Goal: Check status: Check status

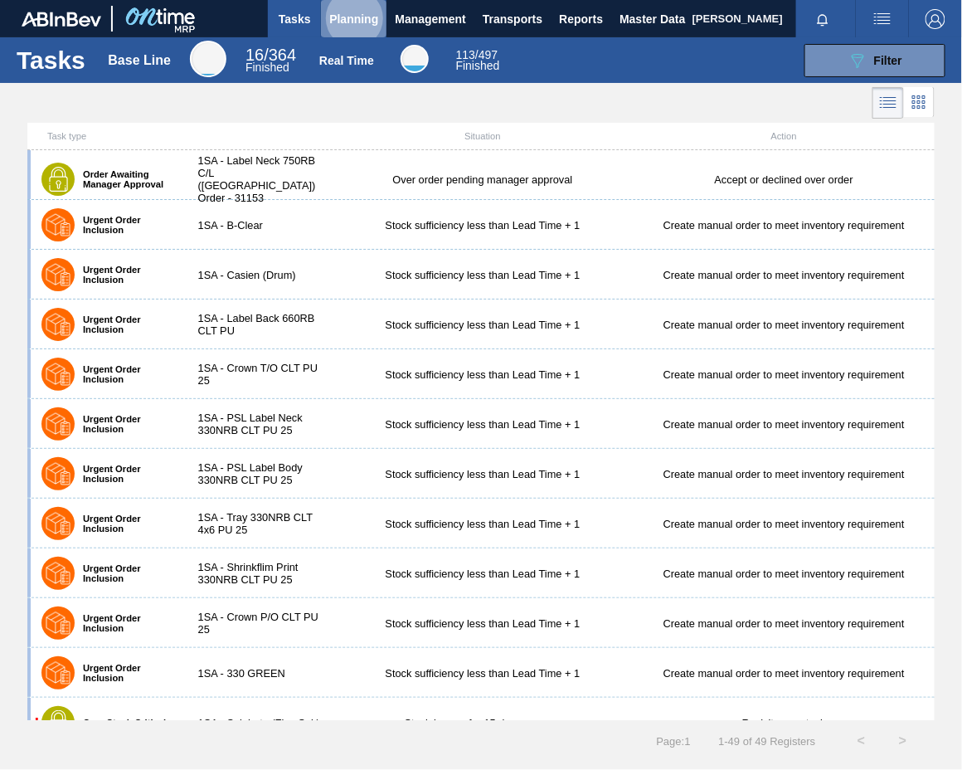
click at [345, 12] on span "Planning" at bounding box center [353, 19] width 49 height 20
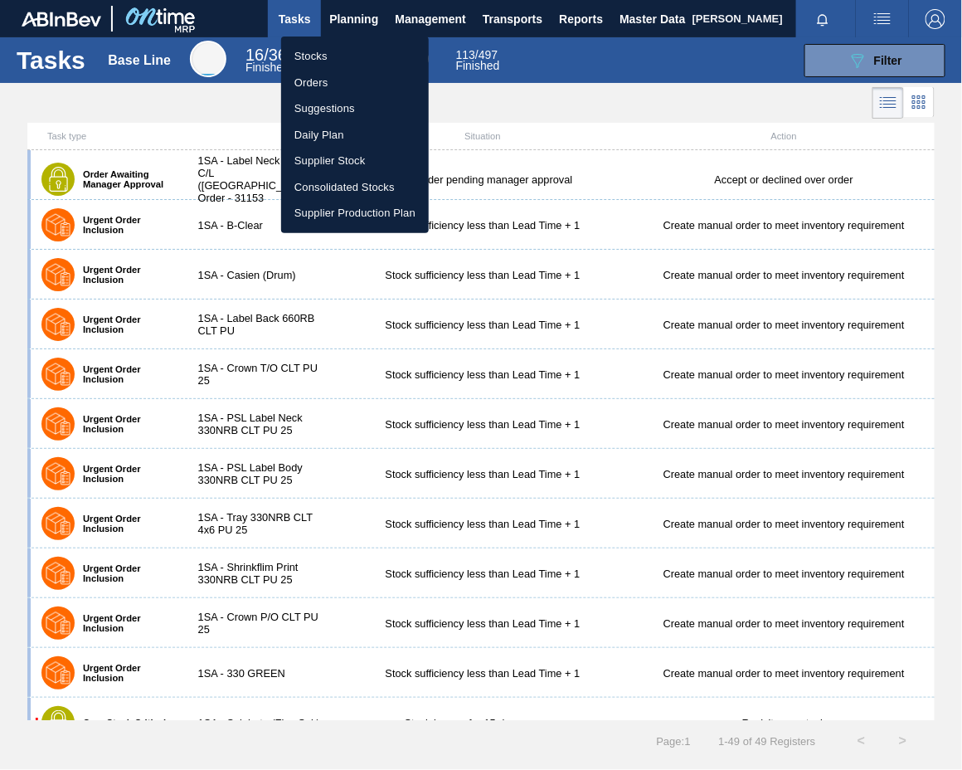
click at [320, 83] on li "Orders" at bounding box center [355, 83] width 148 height 27
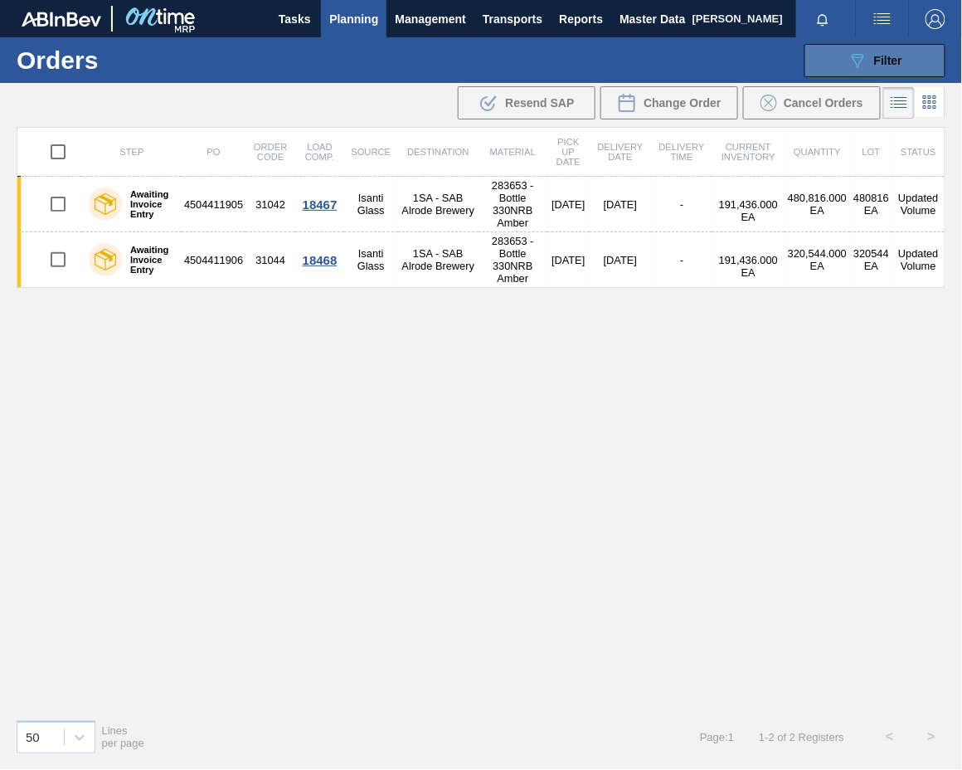
click at [885, 60] on span "Filter" at bounding box center [888, 60] width 28 height 13
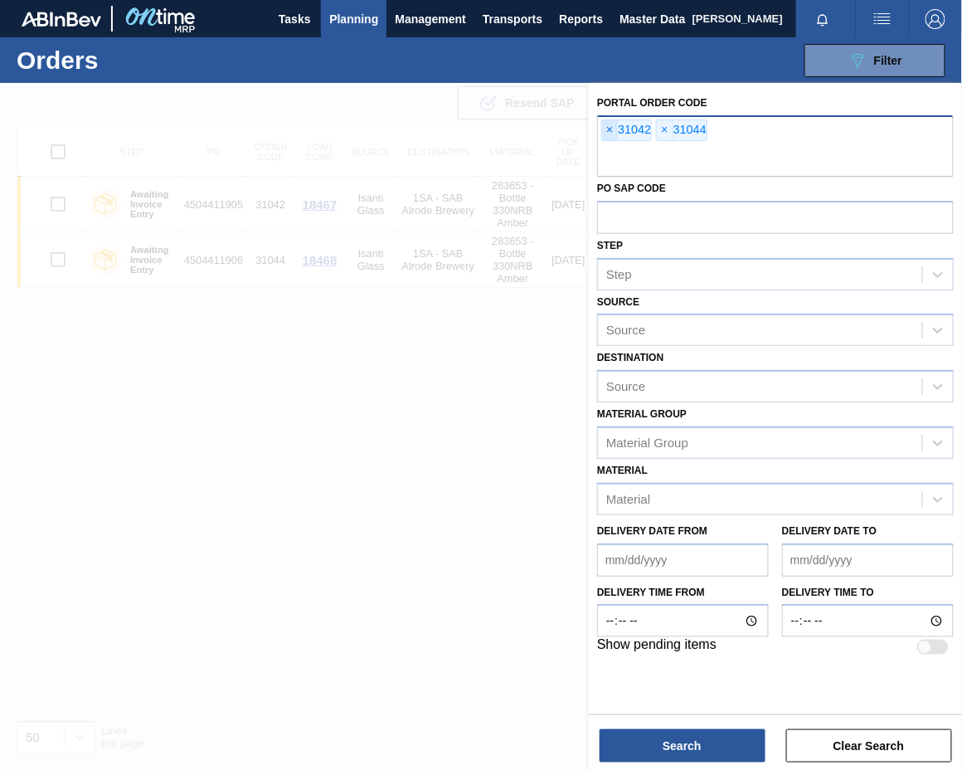
click at [610, 127] on span "×" at bounding box center [610, 130] width 16 height 20
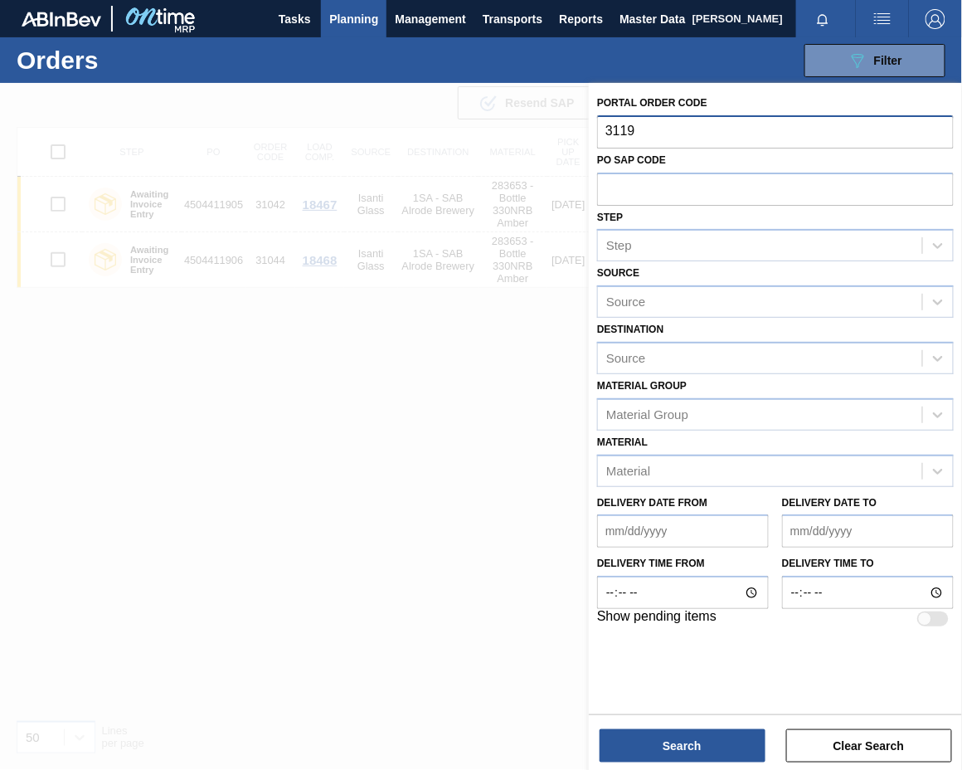
type input "31197"
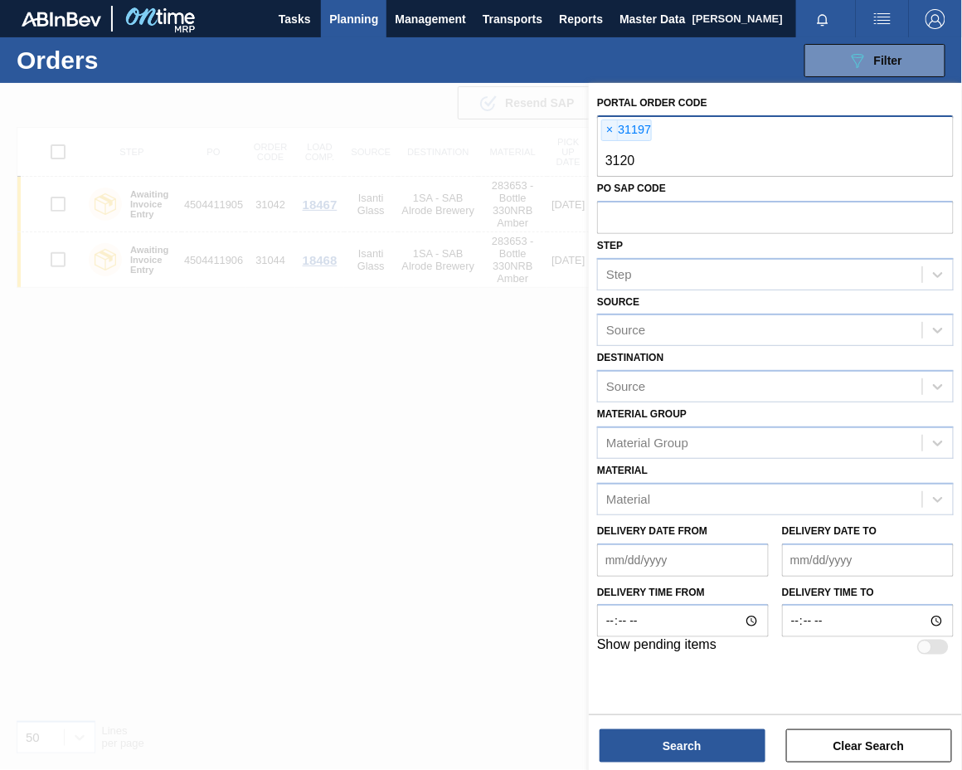
type input "31200"
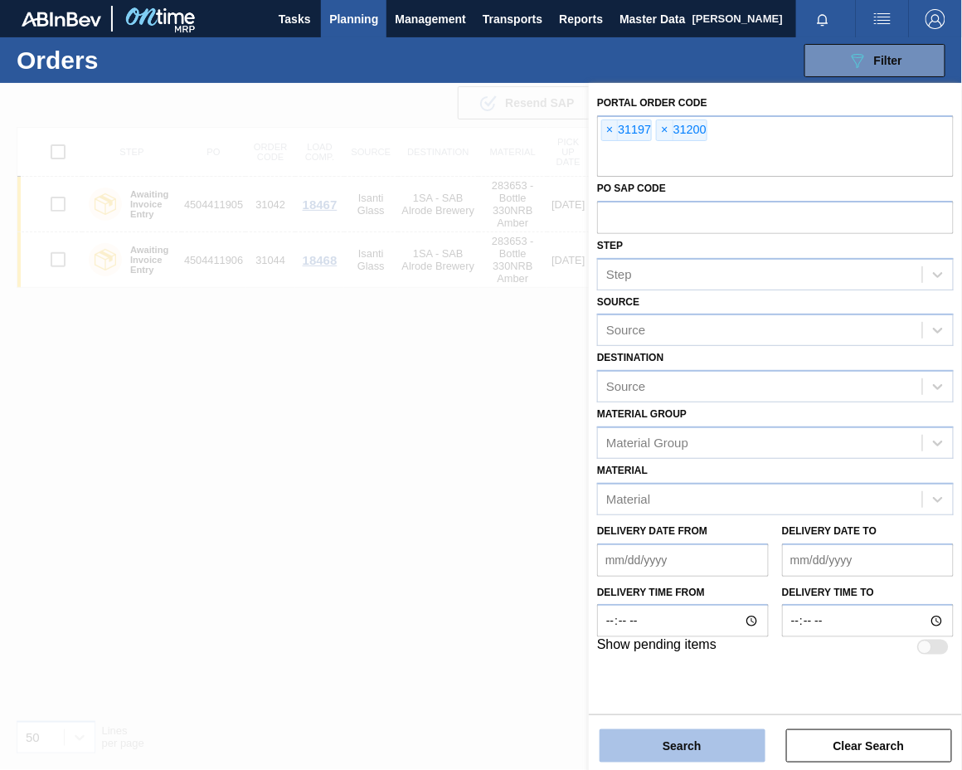
click at [644, 735] on button "Search" at bounding box center [683, 745] width 166 height 33
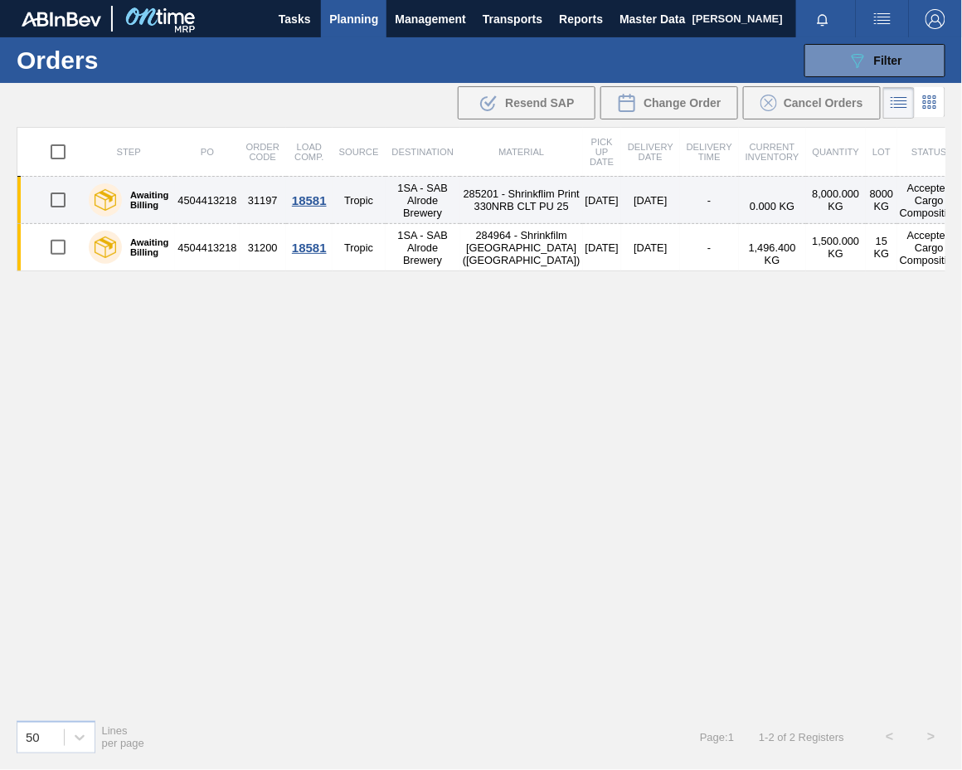
click at [321, 207] on div "18581" at bounding box center [309, 200] width 41 height 14
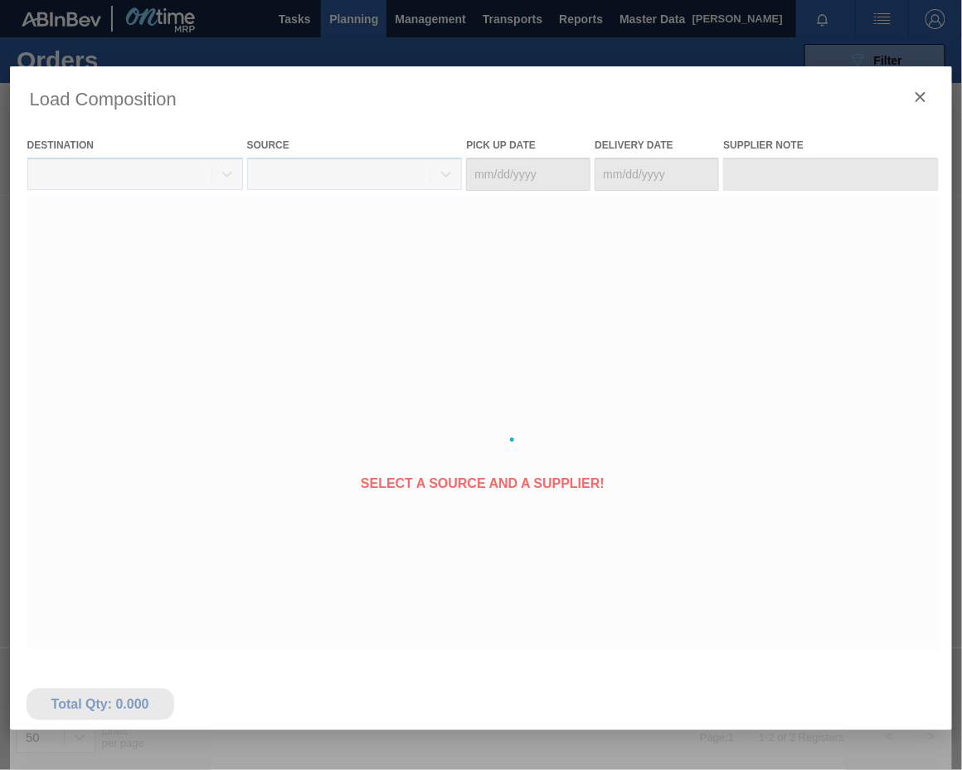
type Date "[DATE]"
